Goal: Information Seeking & Learning: Learn about a topic

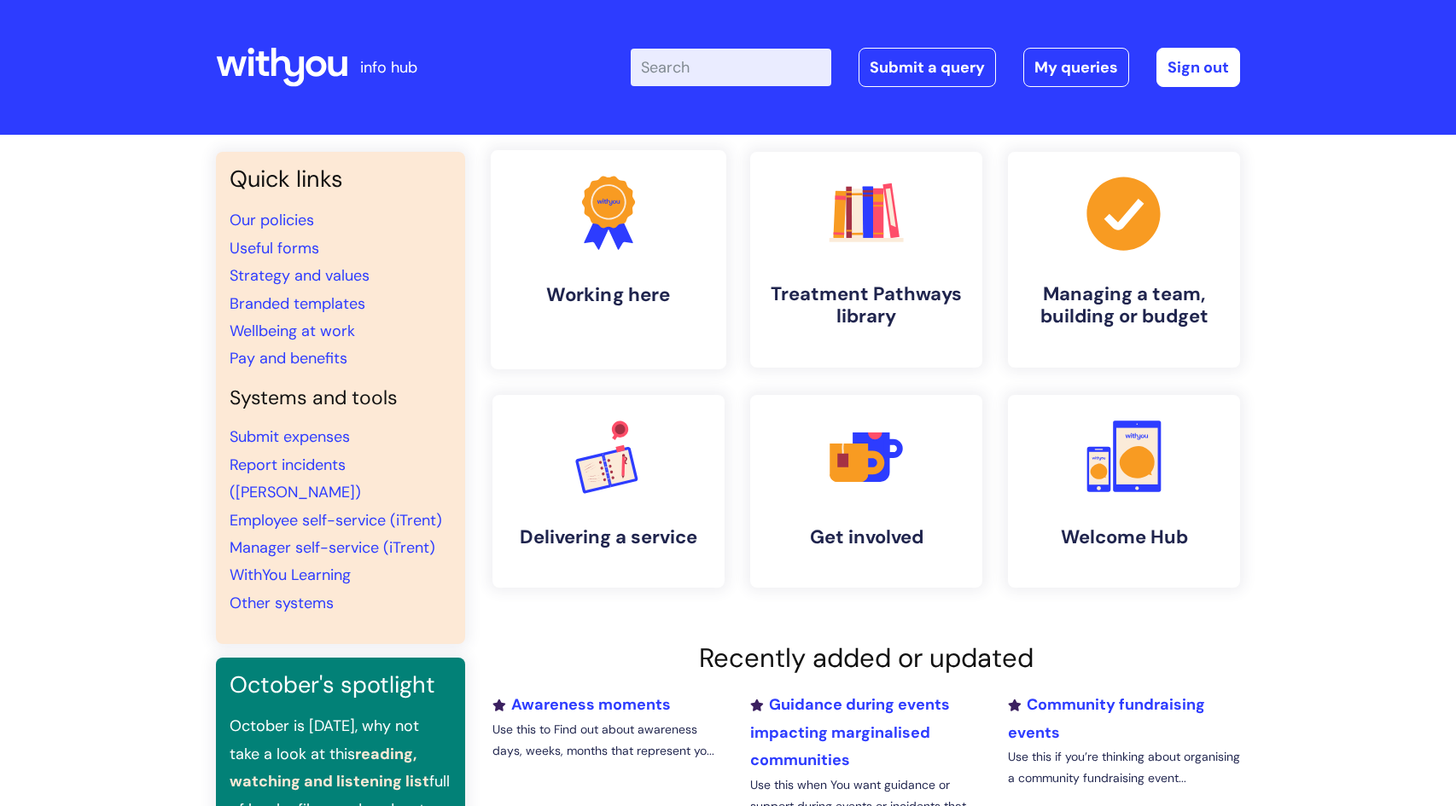
click at [614, 287] on h4 "Working here" at bounding box center [608, 294] width 208 height 23
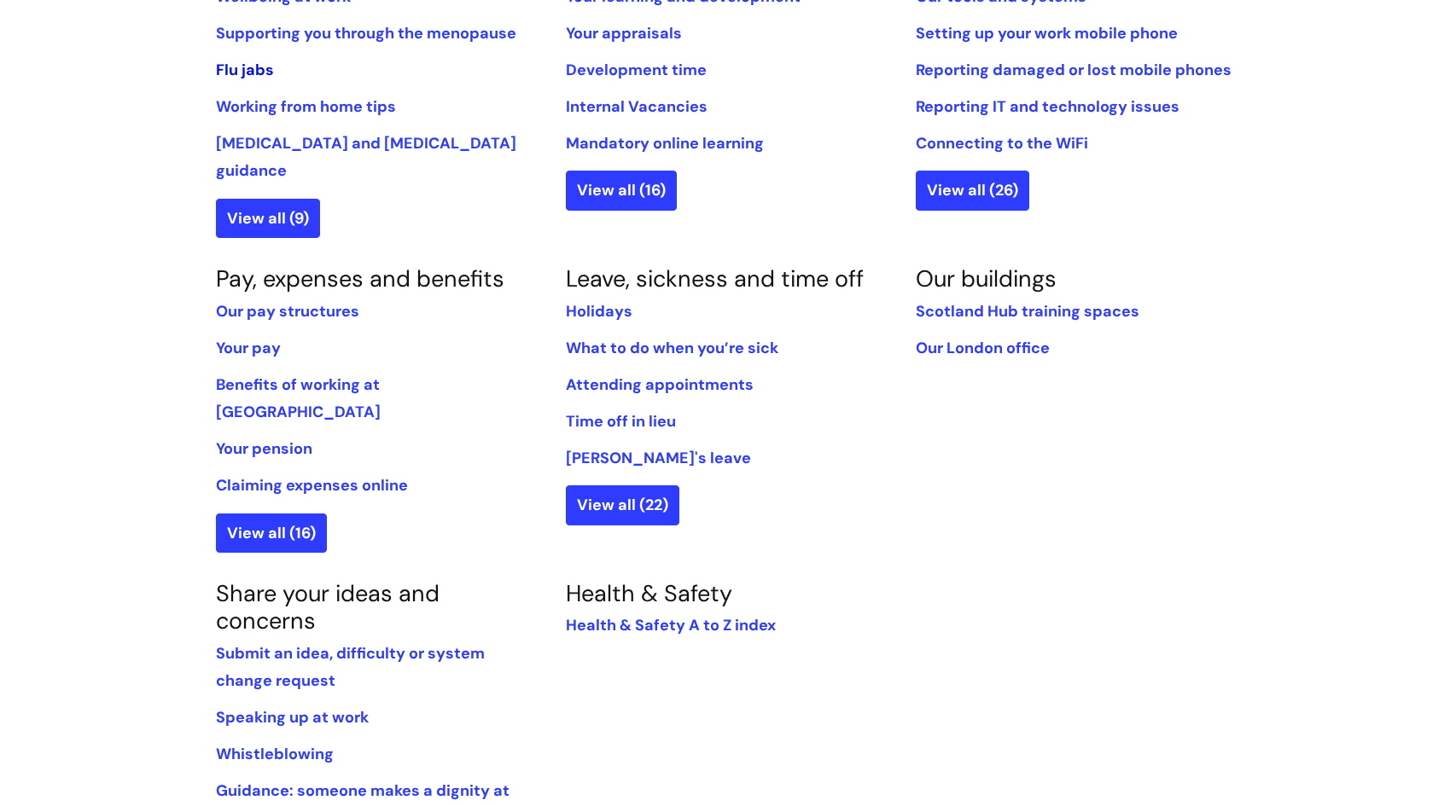
scroll to position [822, 0]
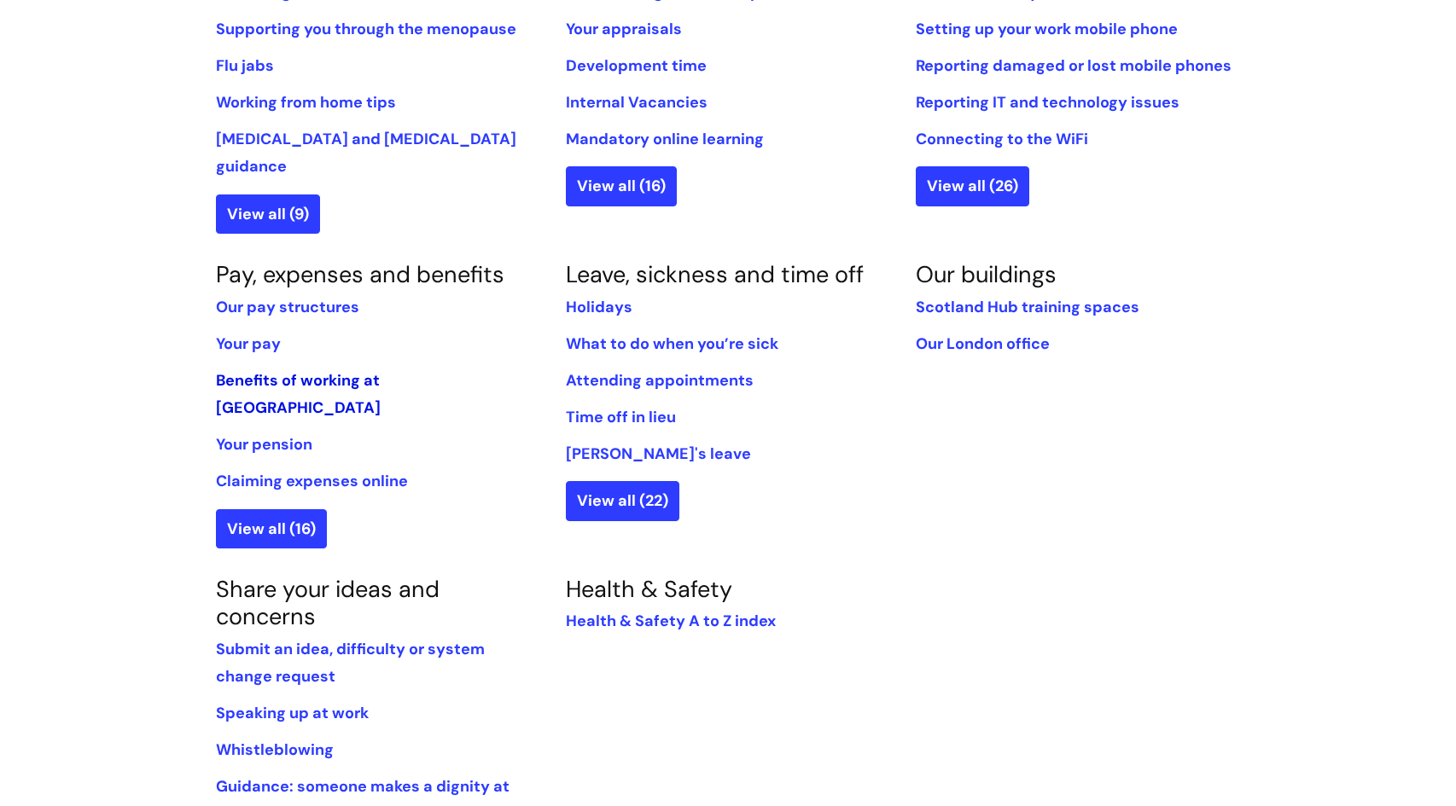
click at [264, 370] on link "Benefits of working at WithYou" at bounding box center [298, 394] width 165 height 48
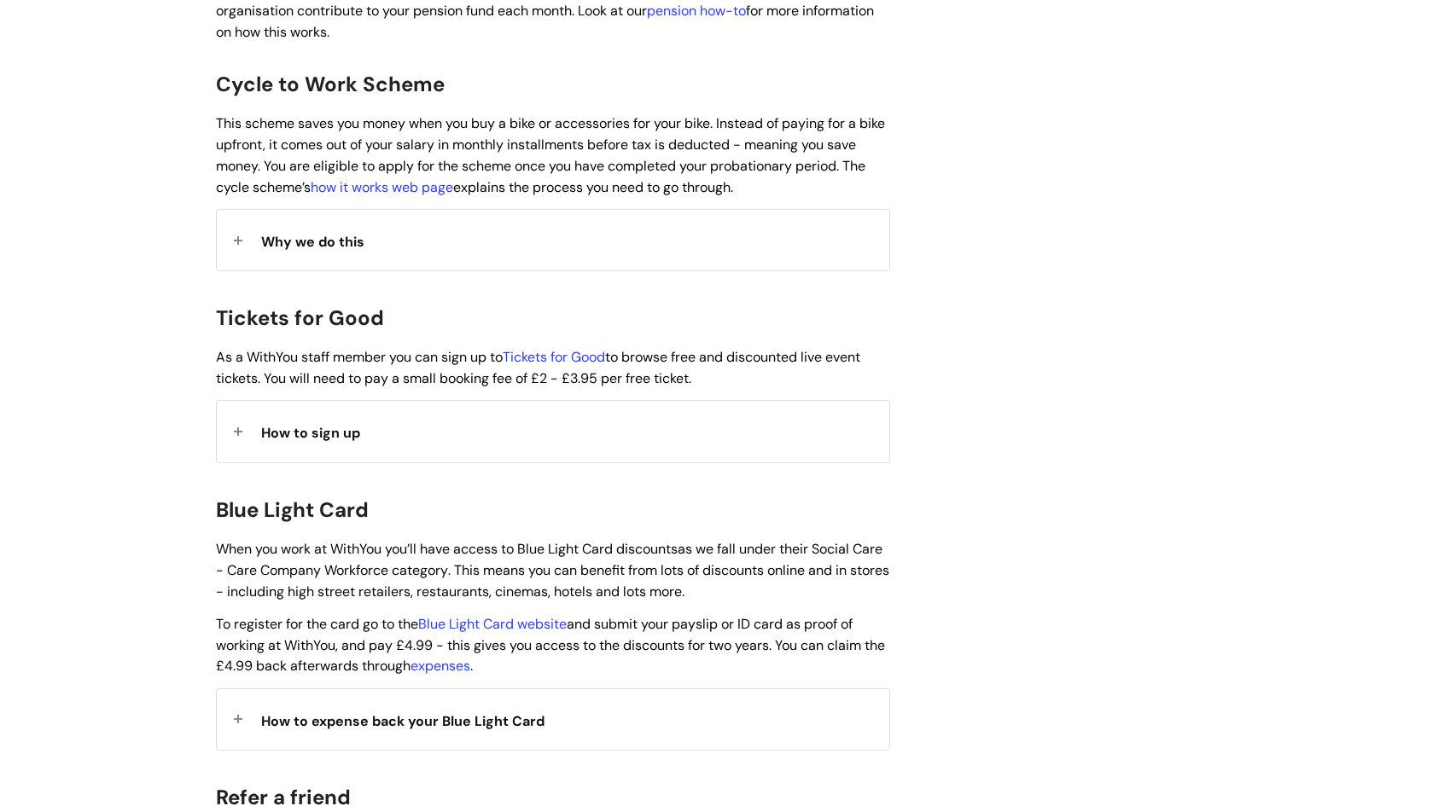
scroll to position [1361, 0]
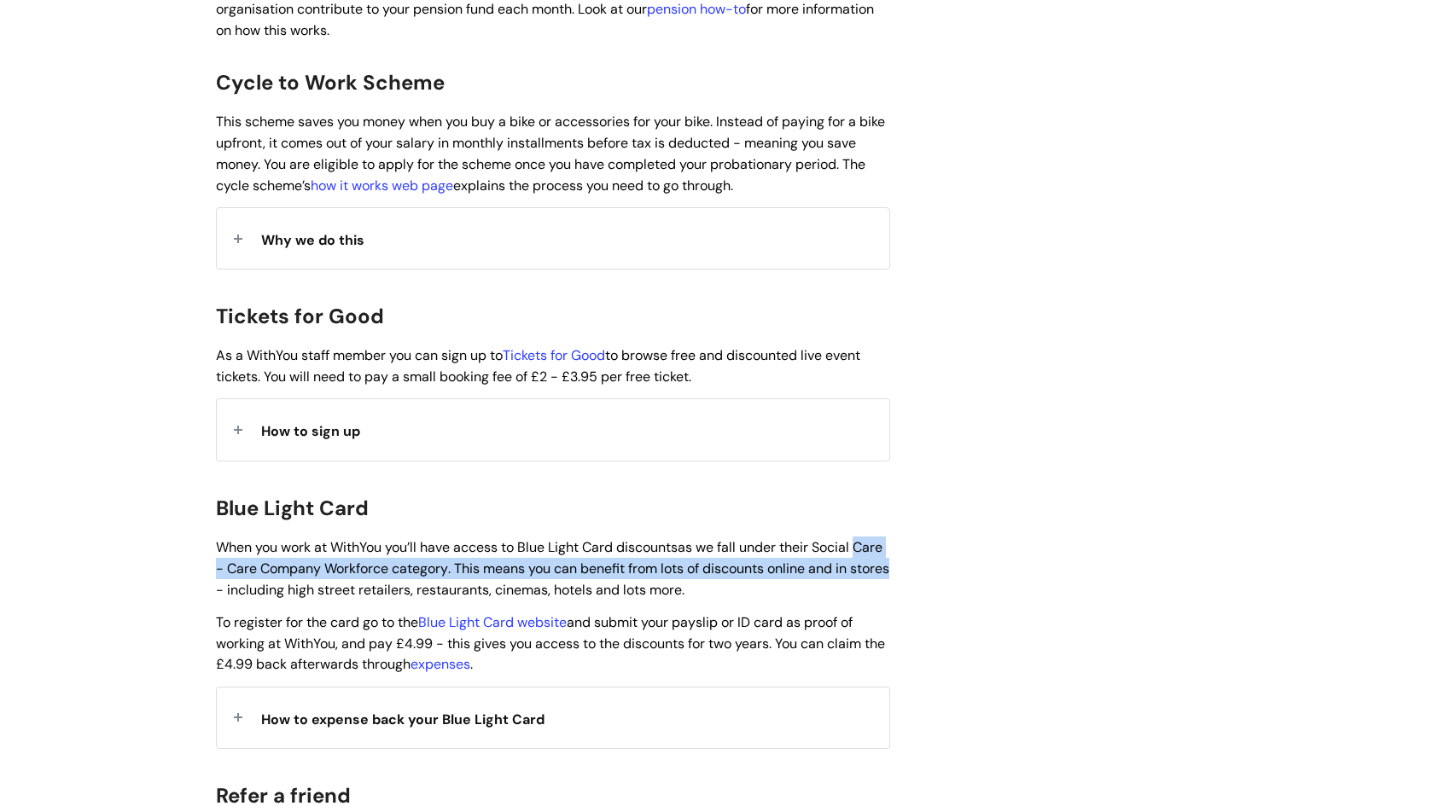
click at [55, 495] on div "Info Hub Categories Working here Pay, expenses and benefits Benefits of working…" at bounding box center [728, 227] width 1456 height 2907
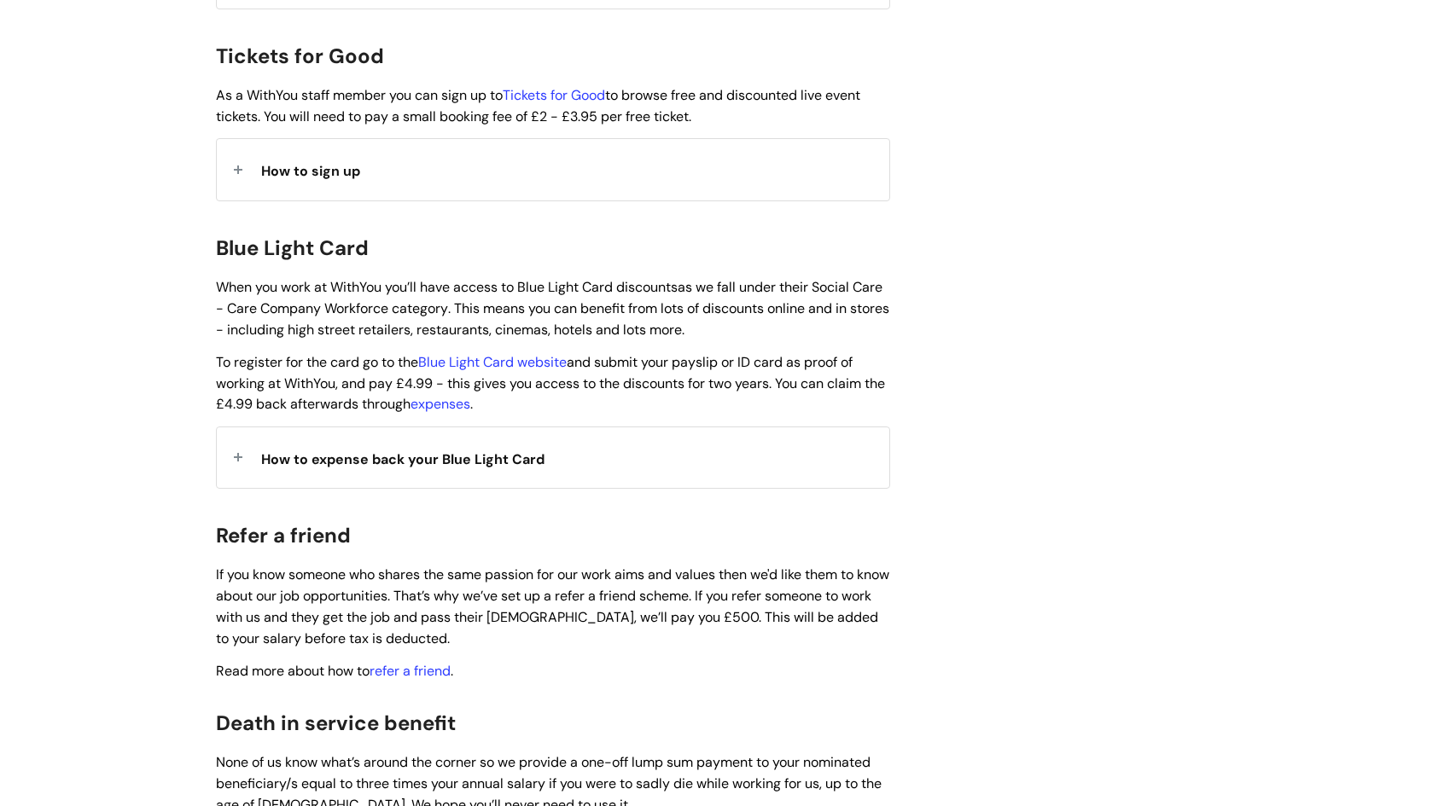
scroll to position [1631, 0]
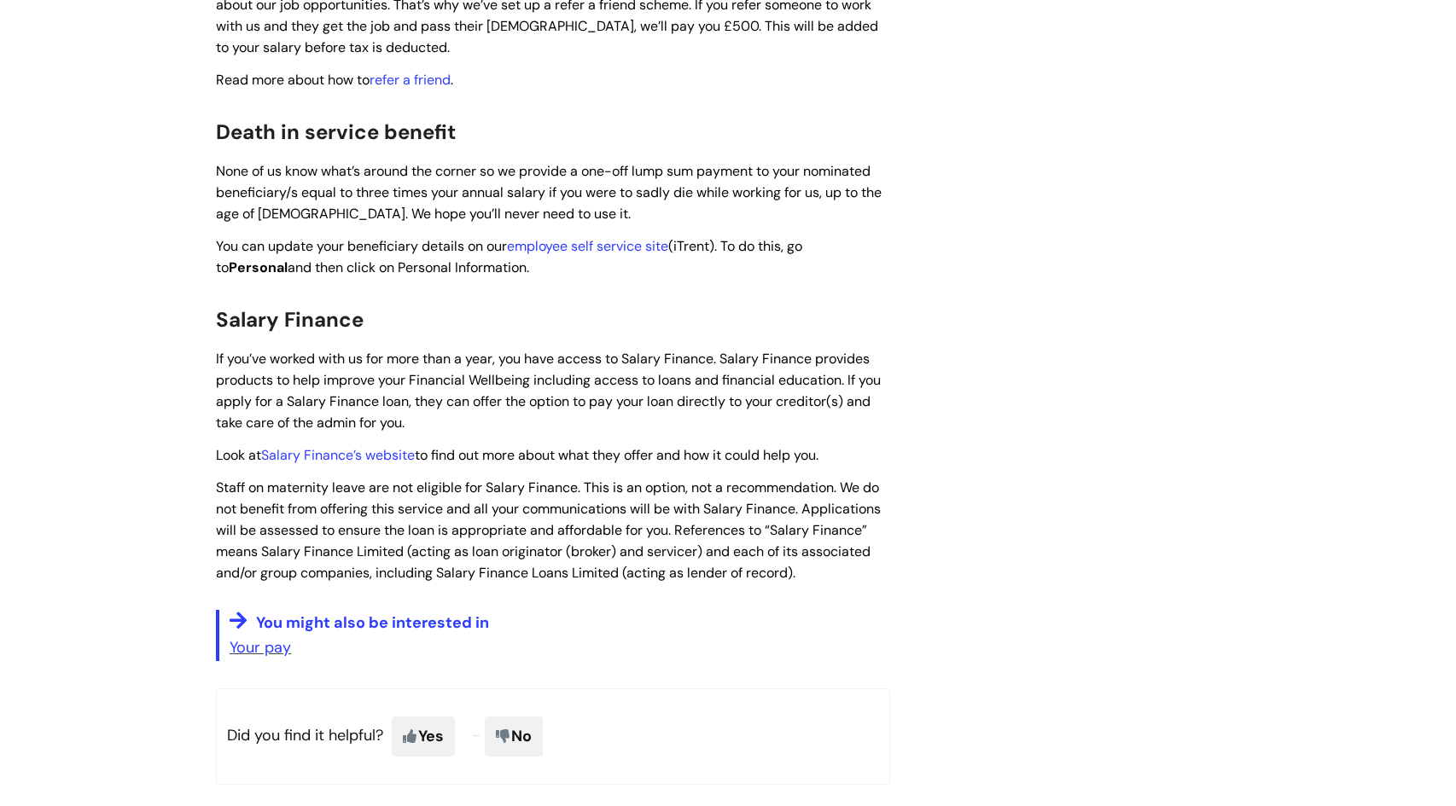
scroll to position [2451, 0]
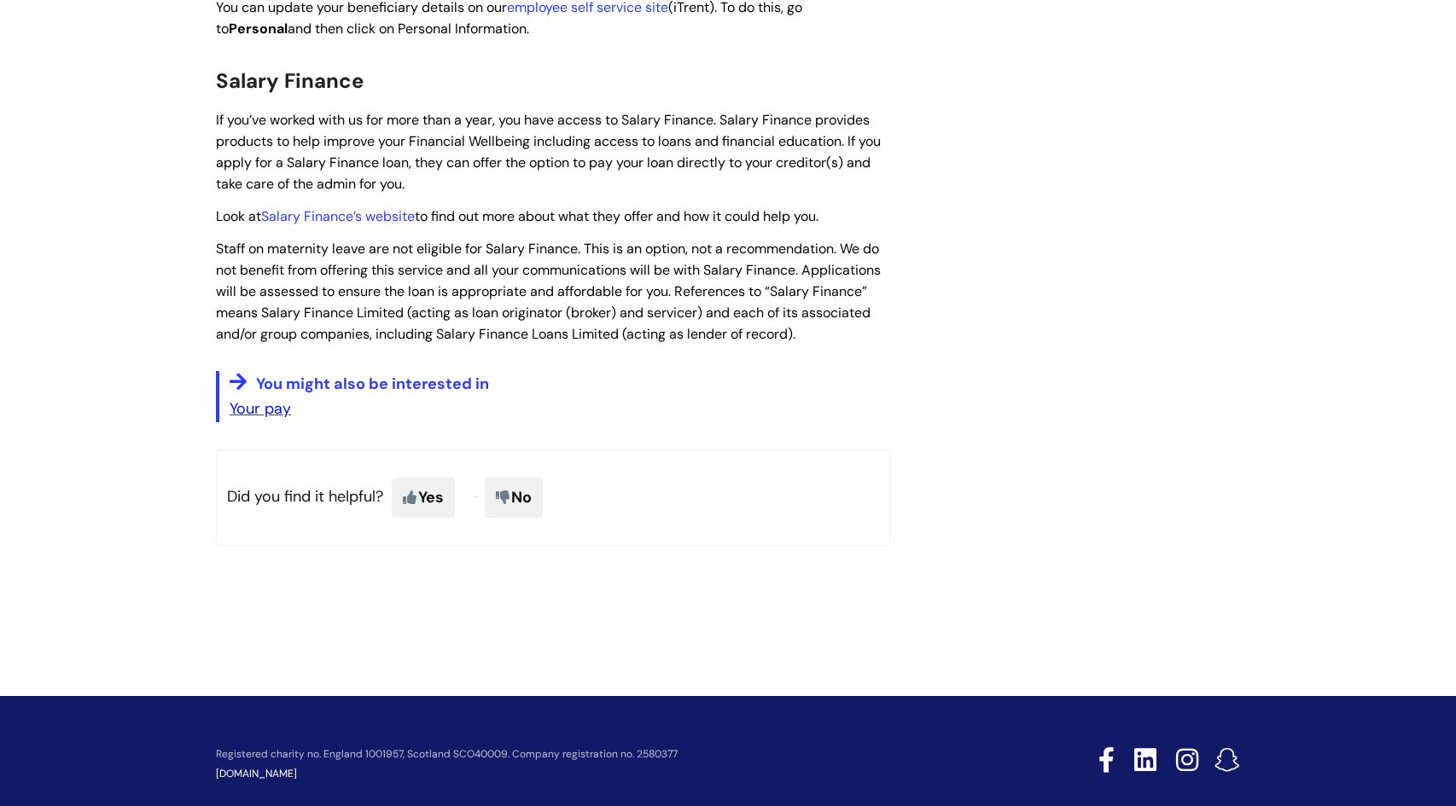
click at [252, 398] on link "Your pay" at bounding box center [260, 408] width 61 height 20
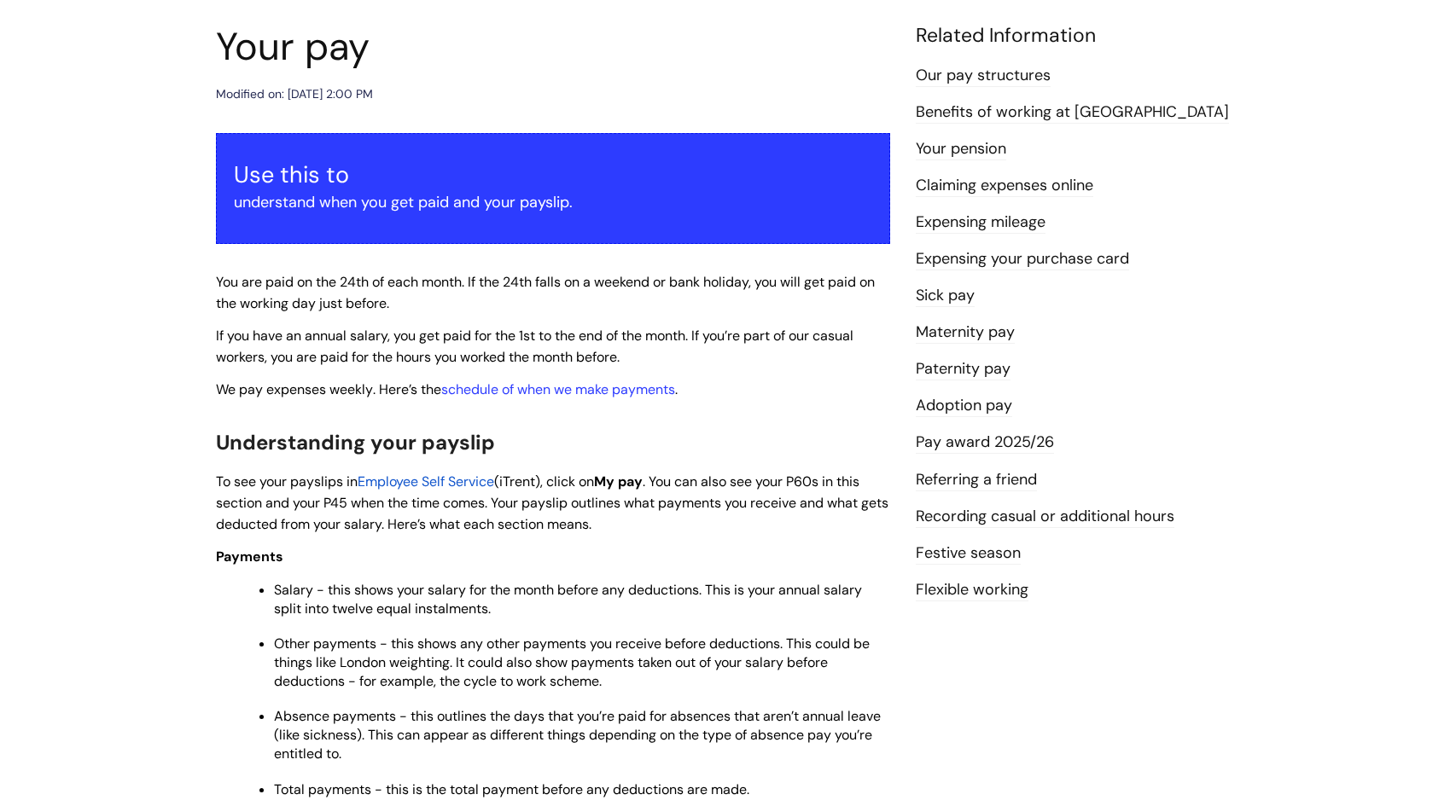
scroll to position [183, 0]
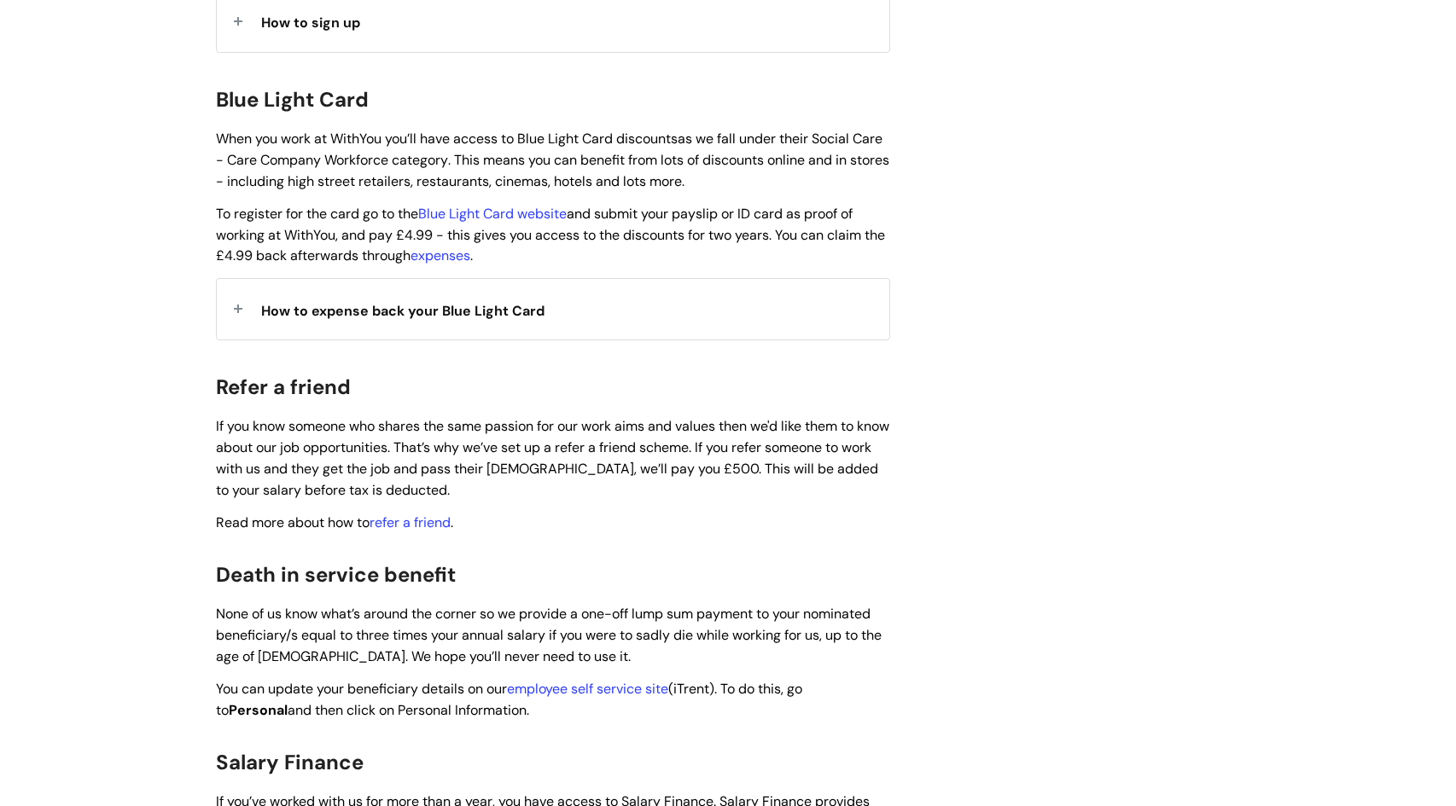
scroll to position [1768, 0]
click at [400, 304] on span "How to expense back your Blue Light Card" at bounding box center [402, 313] width 283 height 18
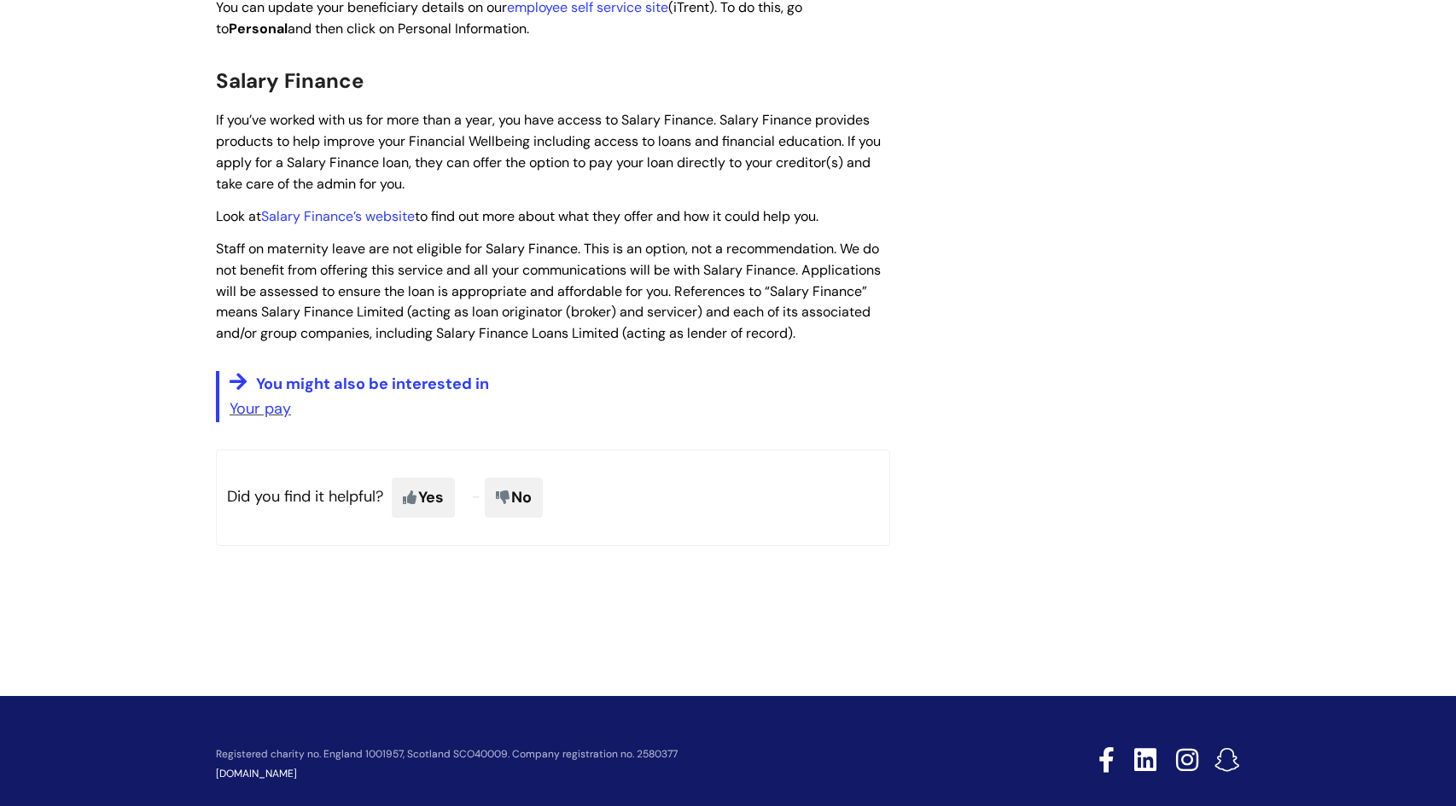
scroll to position [3765, 0]
